Goal: Check status: Check status

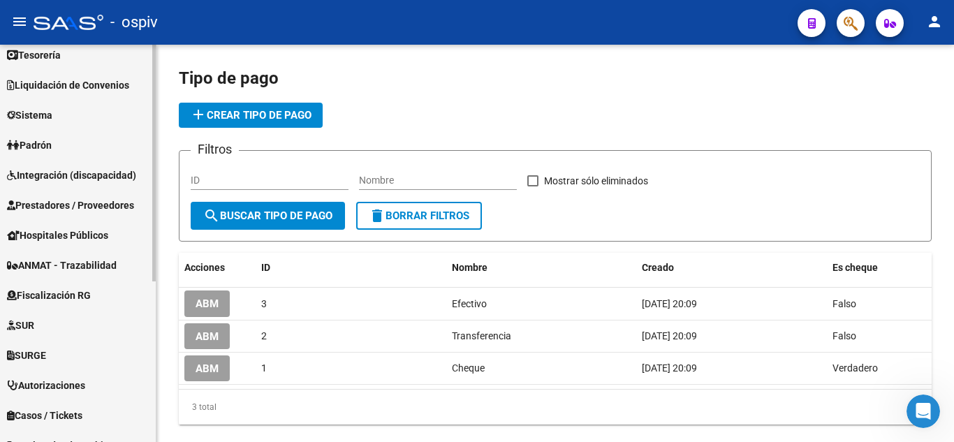
scroll to position [209, 0]
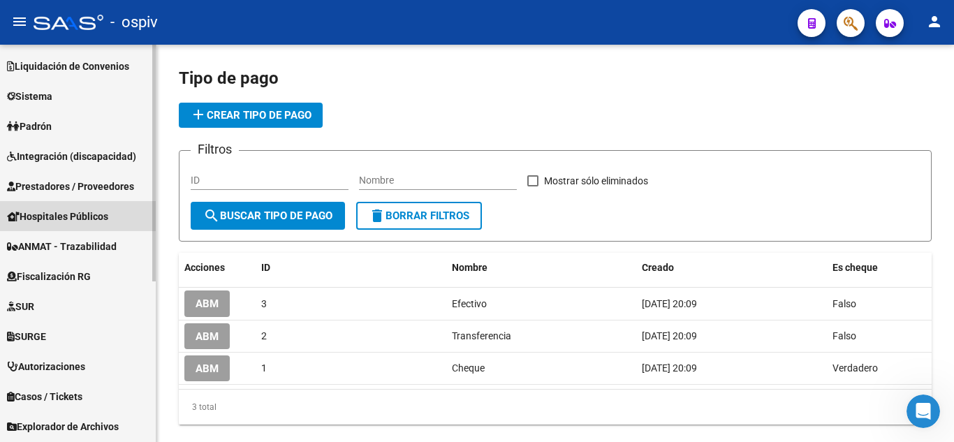
click at [105, 221] on span "Hospitales Públicos" at bounding box center [57, 216] width 101 height 15
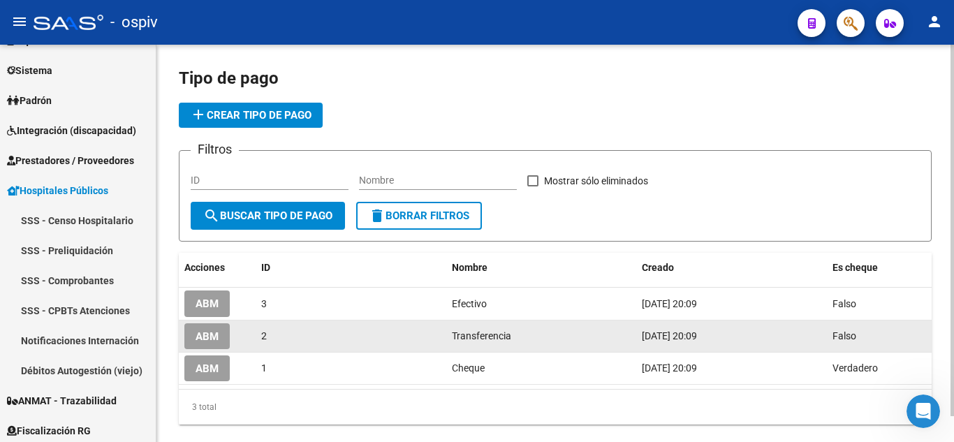
scroll to position [119, 0]
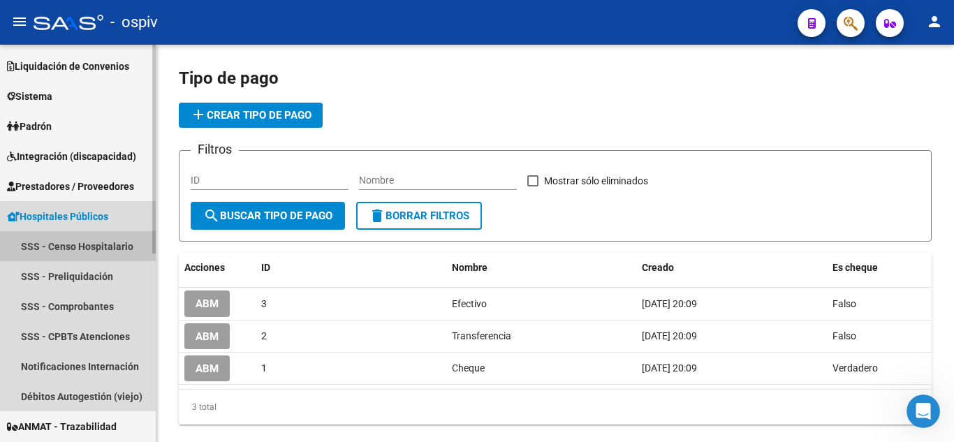
click at [110, 251] on link "SSS - Censo Hospitalario" at bounding box center [78, 246] width 156 height 30
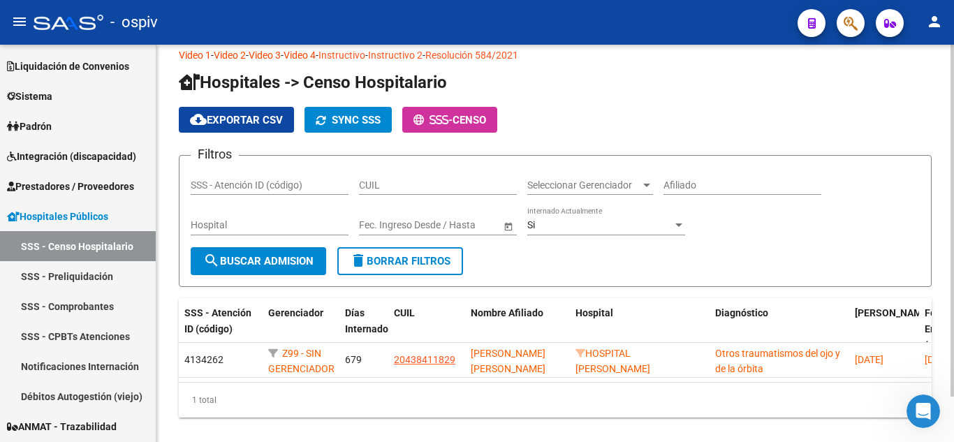
scroll to position [51, 0]
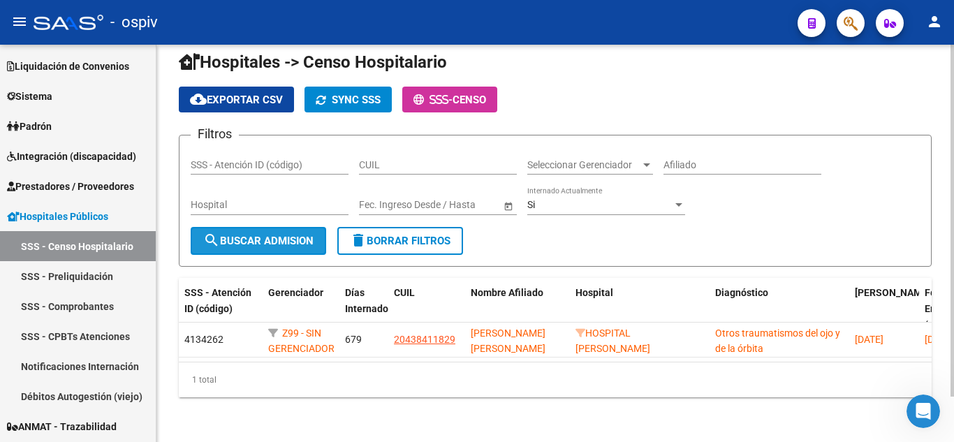
click at [244, 235] on span "search Buscar admision" at bounding box center [258, 241] width 110 height 13
click at [663, 159] on input "Afiliado" at bounding box center [742, 165] width 158 height 12
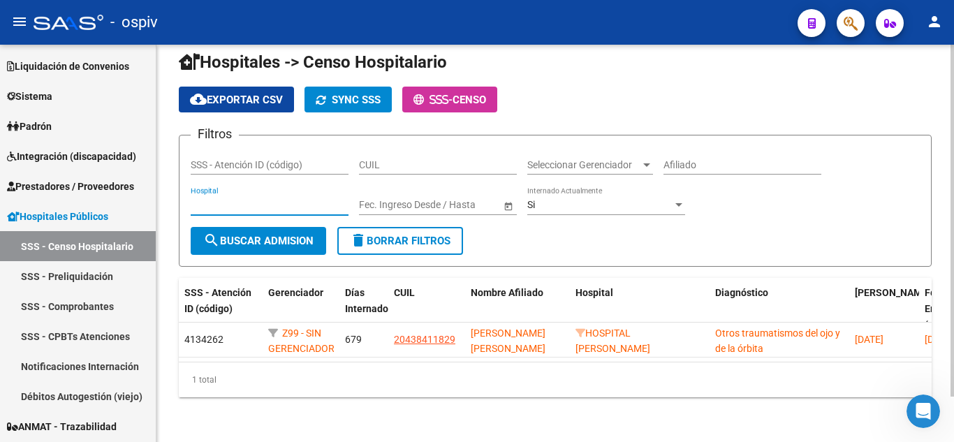
click at [316, 199] on input "Hospital" at bounding box center [270, 205] width 158 height 12
type input "d"
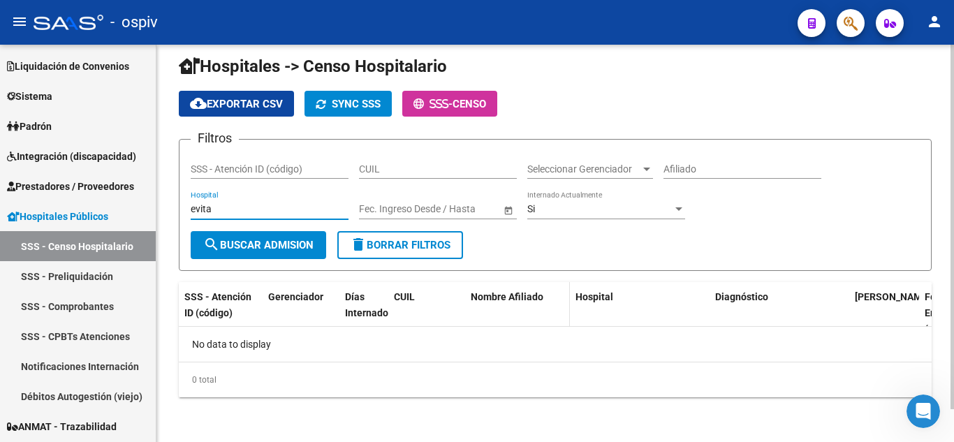
scroll to position [0, 0]
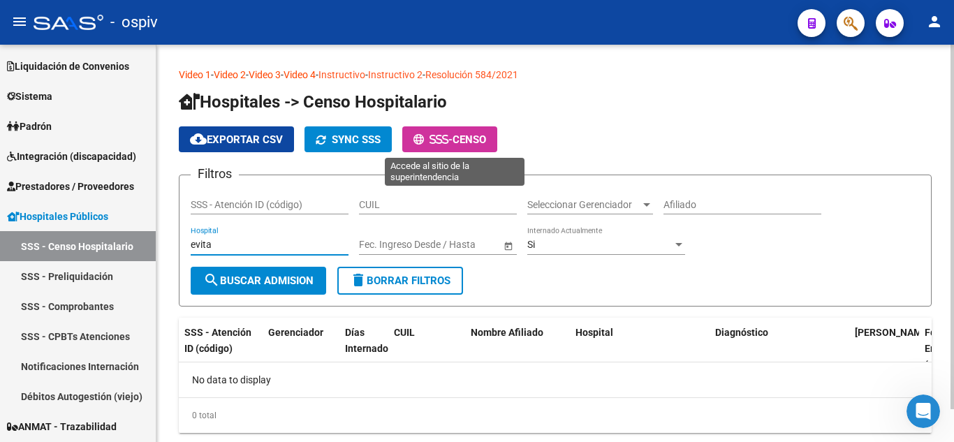
type input "evita"
click at [480, 141] on span "CENSO" at bounding box center [469, 139] width 34 height 13
